Goal: Navigation & Orientation: Find specific page/section

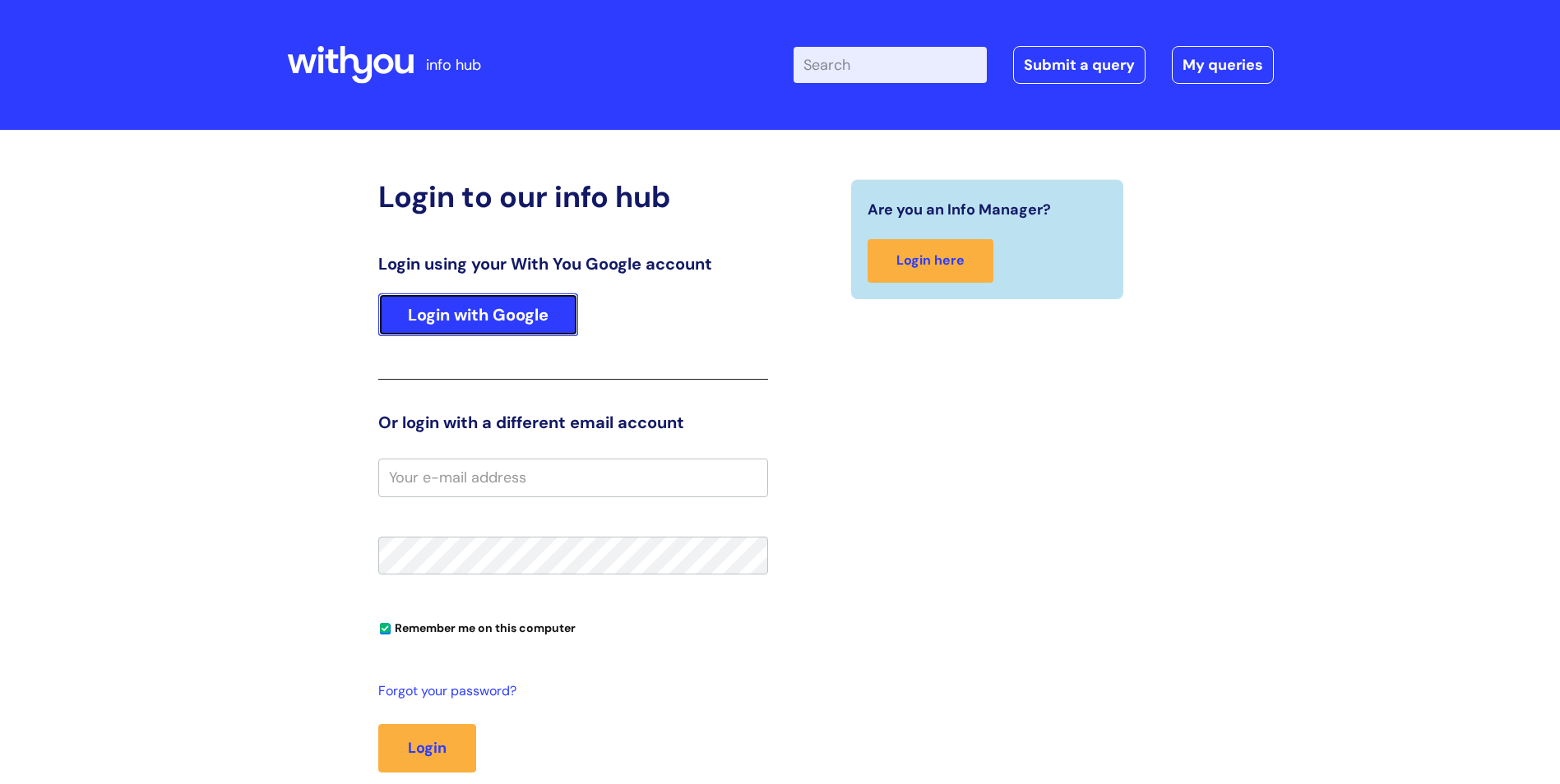
click at [534, 322] on link "Login with Google" at bounding box center [478, 315] width 199 height 42
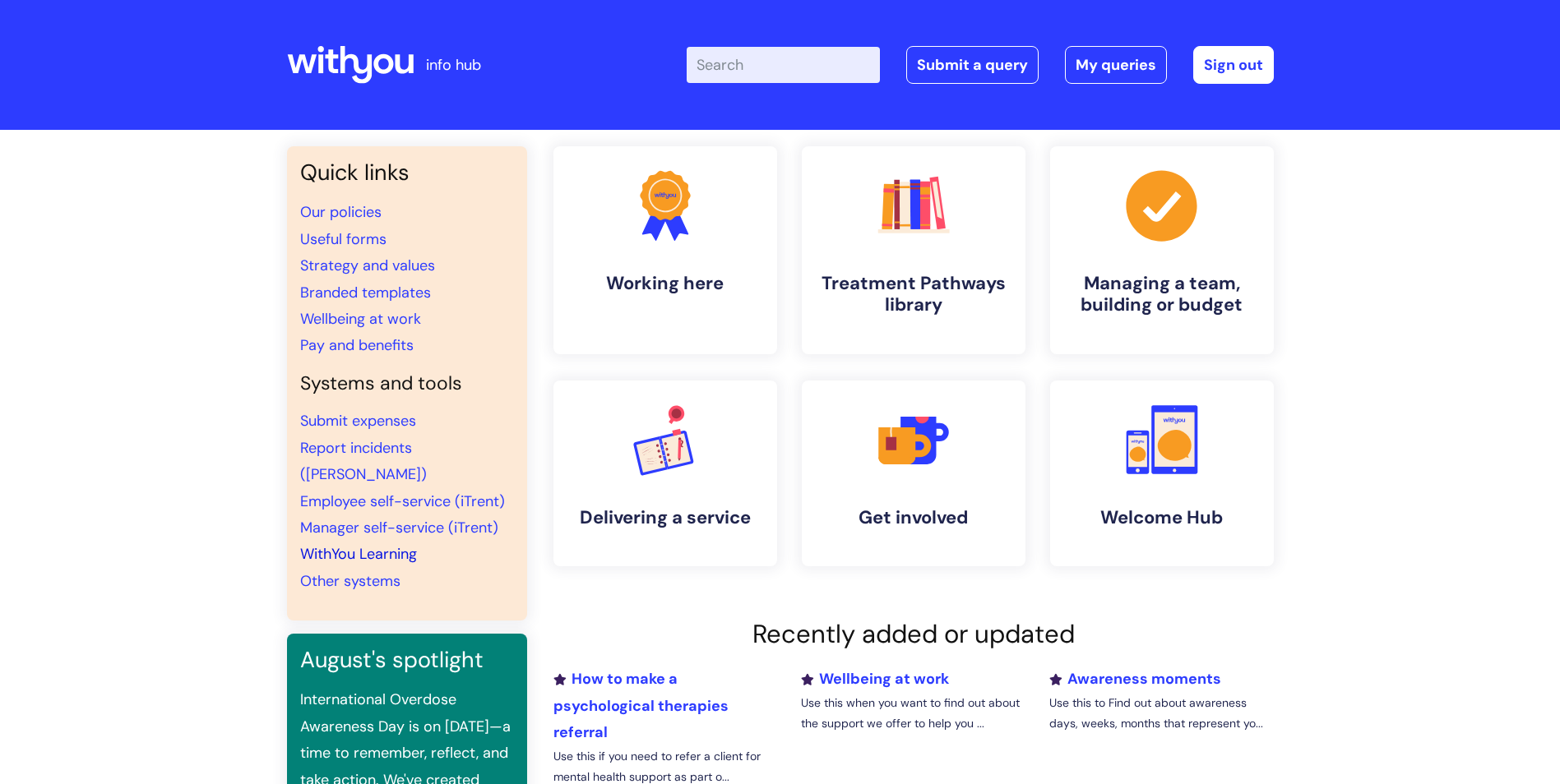
click at [397, 544] on link "WithYou Learning" at bounding box center [359, 553] width 117 height 20
click at [1215, 458] on link ".cls-1{fill:#f89b22;}.cls-1,.cls-2,.cls-3{stroke-width:0px;}.cls-2{fill:#2d3cff…" at bounding box center [1160, 473] width 227 height 189
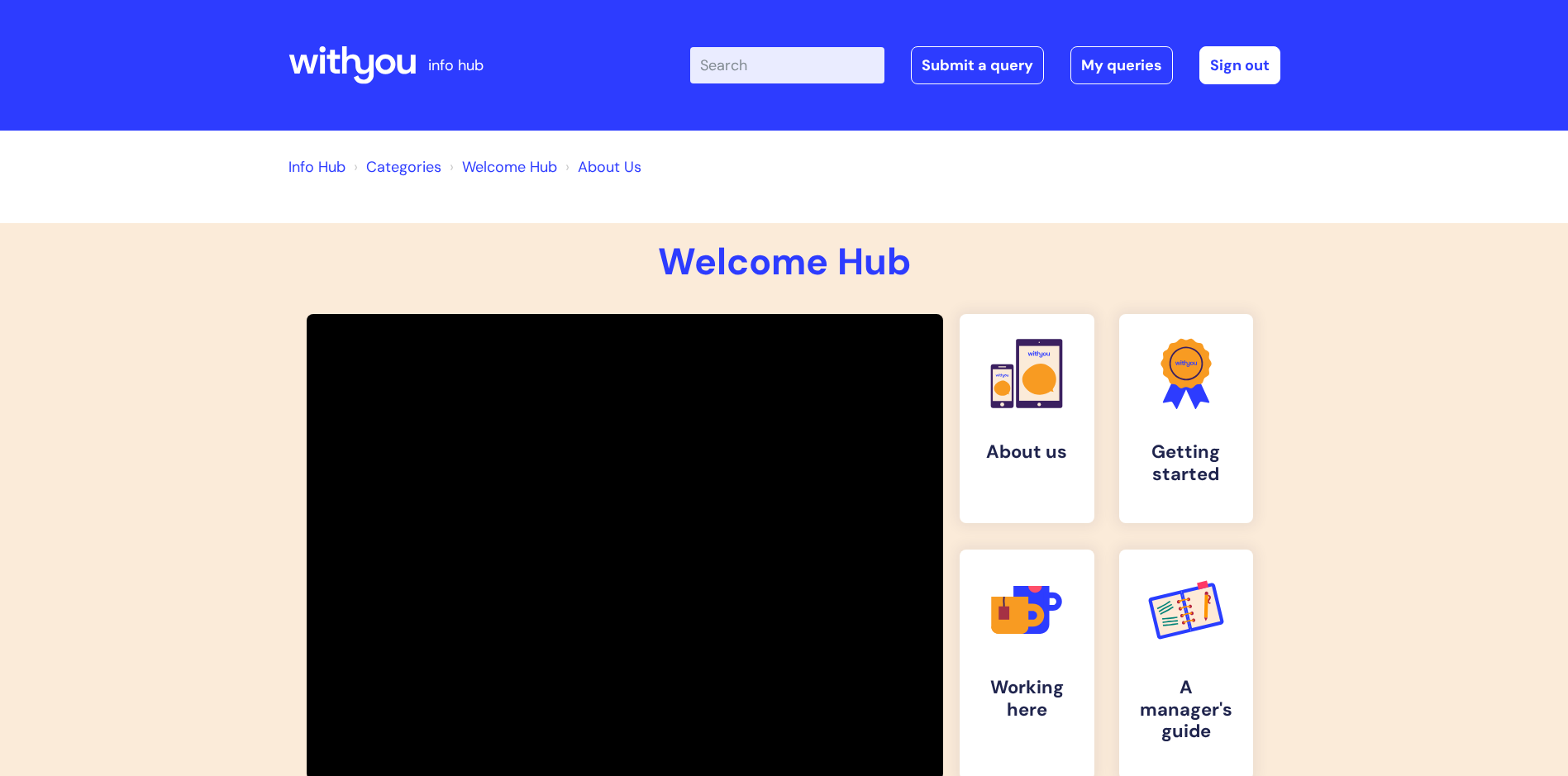
click at [334, 163] on link "Info Hub" at bounding box center [317, 166] width 57 height 20
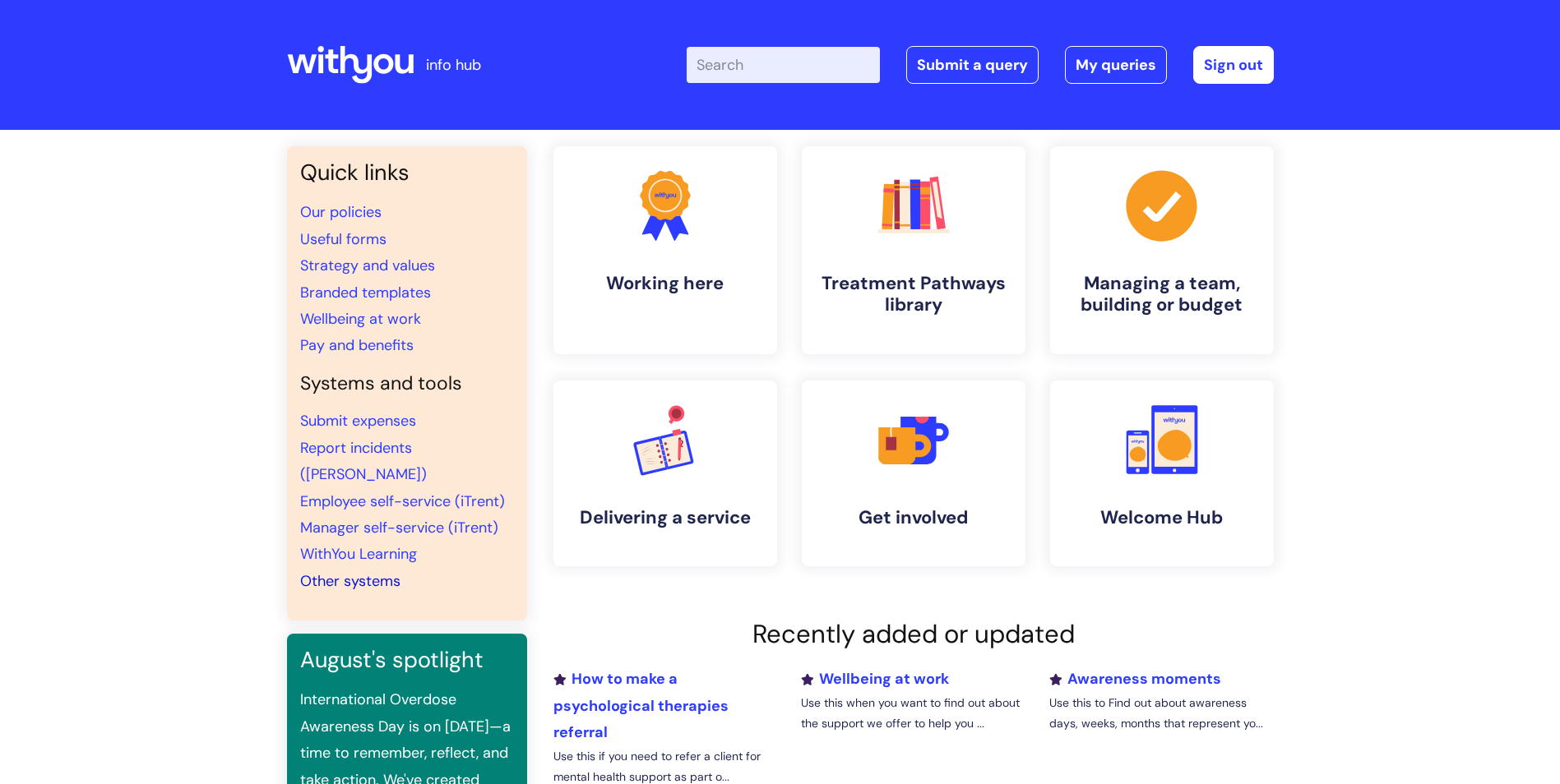
click at [383, 571] on link "Other systems" at bounding box center [351, 580] width 100 height 20
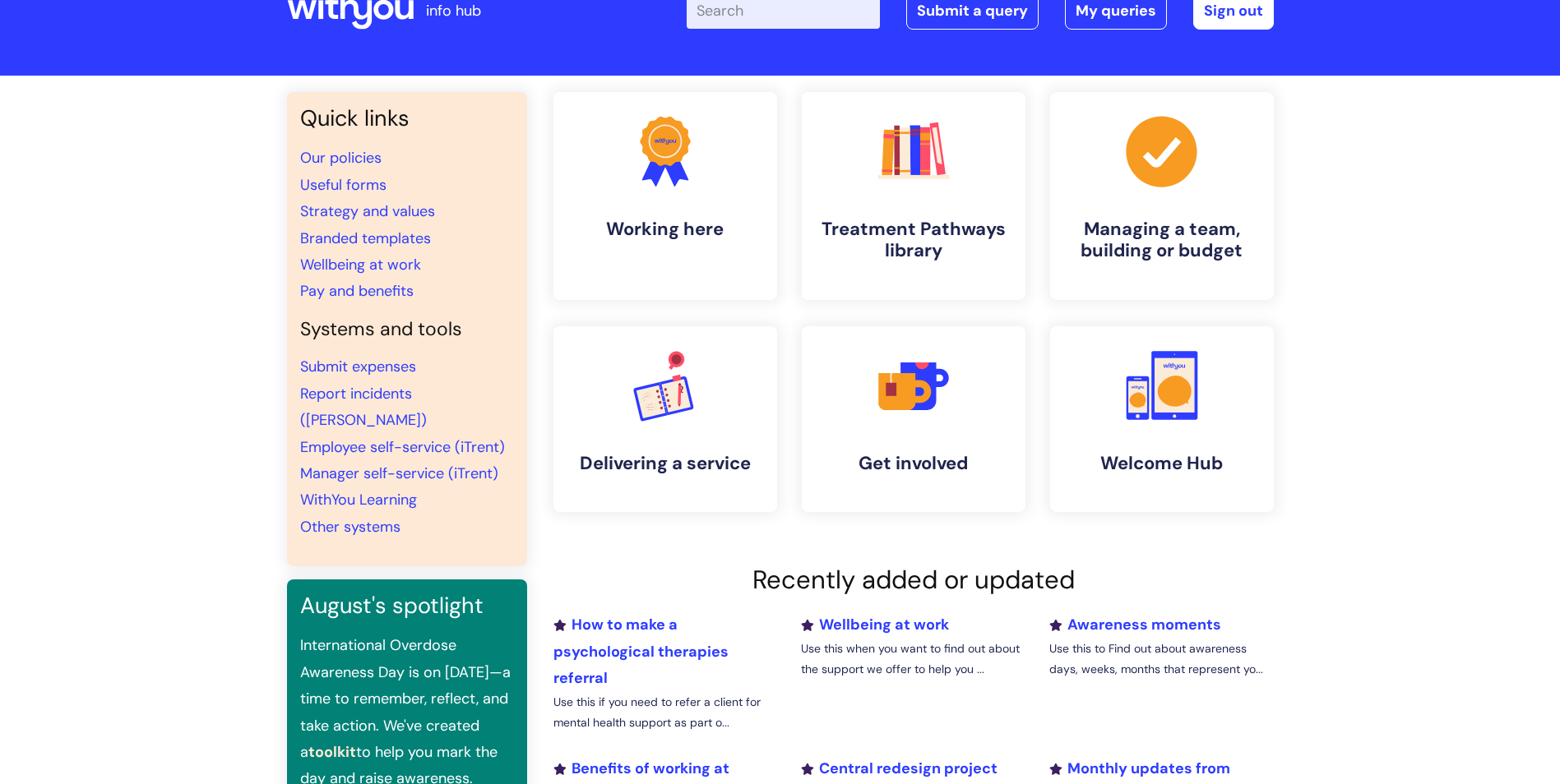
scroll to position [82, 0]
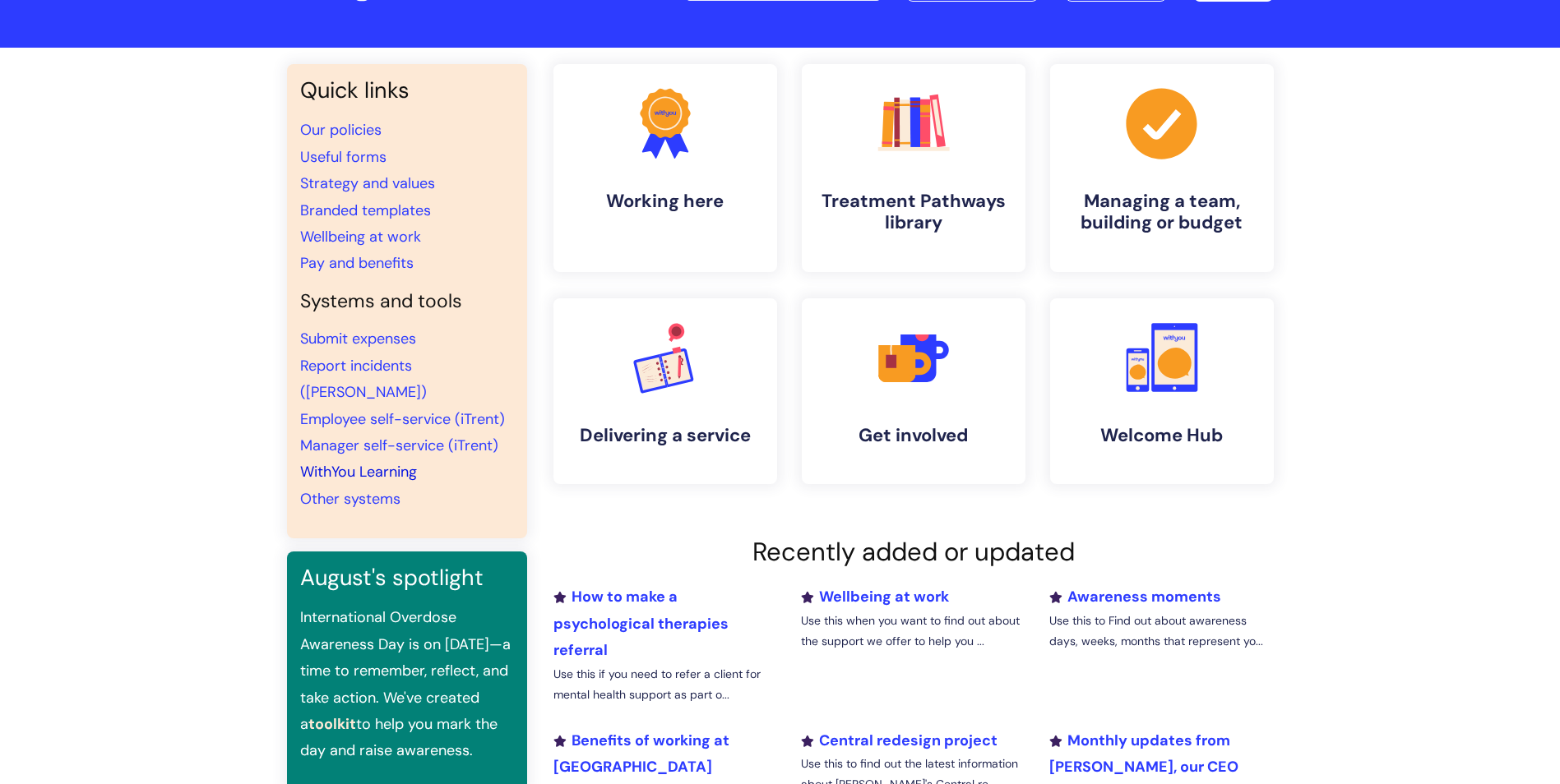
click at [406, 462] on link "WithYou Learning" at bounding box center [359, 471] width 117 height 20
